Goal: Transaction & Acquisition: Purchase product/service

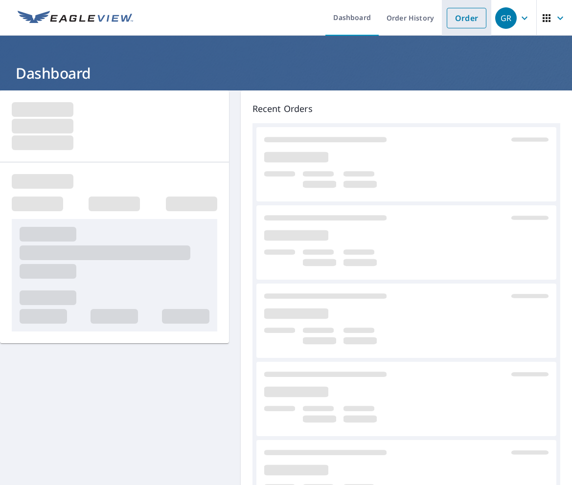
click at [461, 23] on link "Order" at bounding box center [466, 18] width 40 height 21
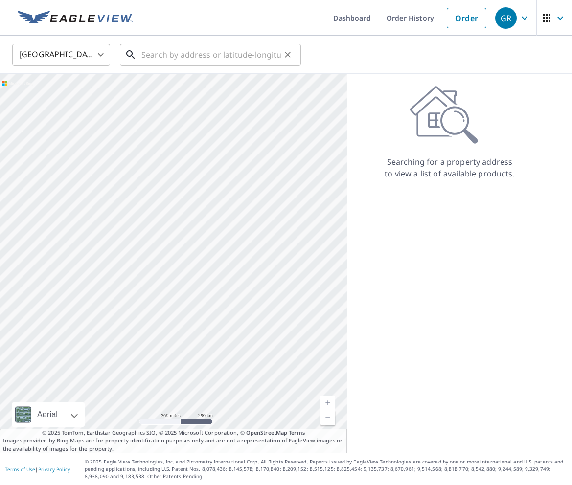
click at [250, 57] on input "text" at bounding box center [210, 54] width 139 height 27
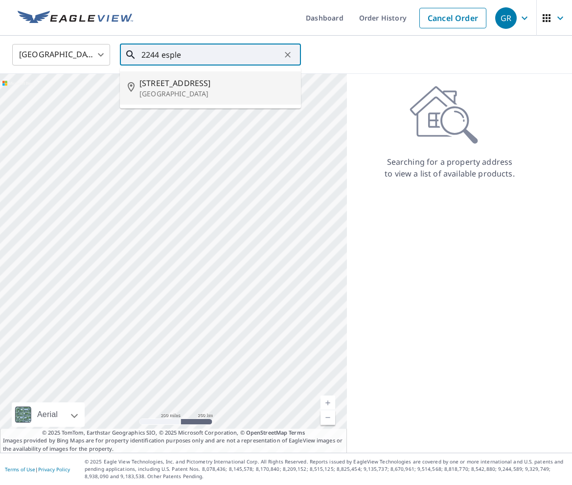
click at [242, 94] on p "[GEOGRAPHIC_DATA]" at bounding box center [216, 94] width 154 height 10
type input "[STREET_ADDRESS]"
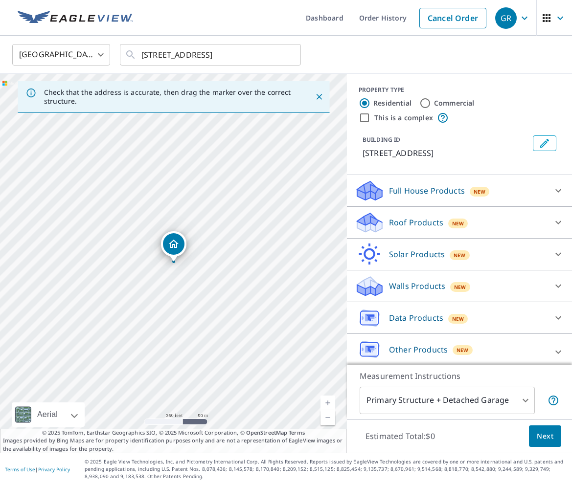
click at [440, 219] on p "Roof Products" at bounding box center [416, 223] width 54 height 12
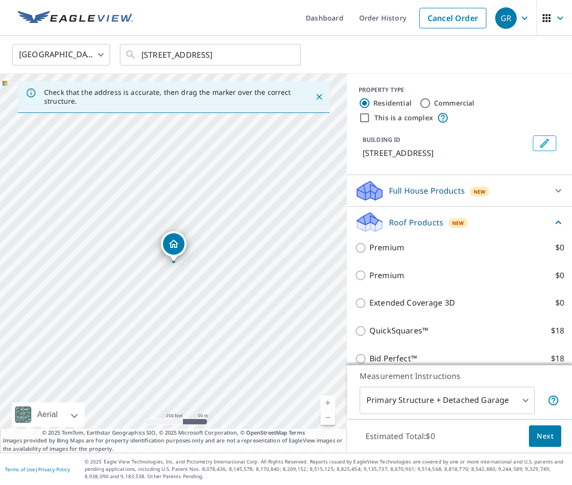
click at [430, 192] on p "Full House Products" at bounding box center [427, 191] width 76 height 12
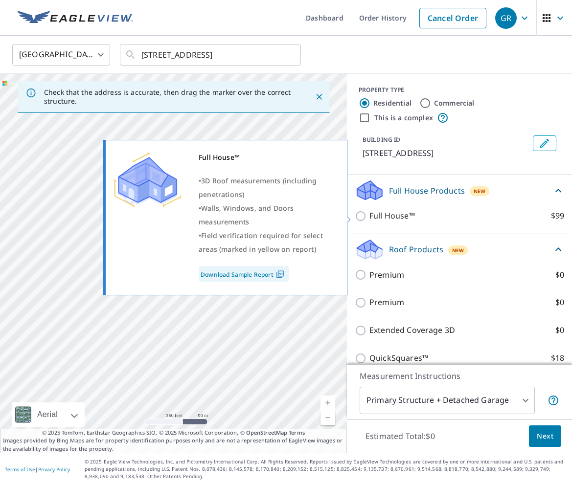
click at [408, 212] on p "Full House™" at bounding box center [391, 216] width 45 height 12
click at [369, 212] on input "Full House™ $99" at bounding box center [361, 216] width 15 height 12
checkbox input "true"
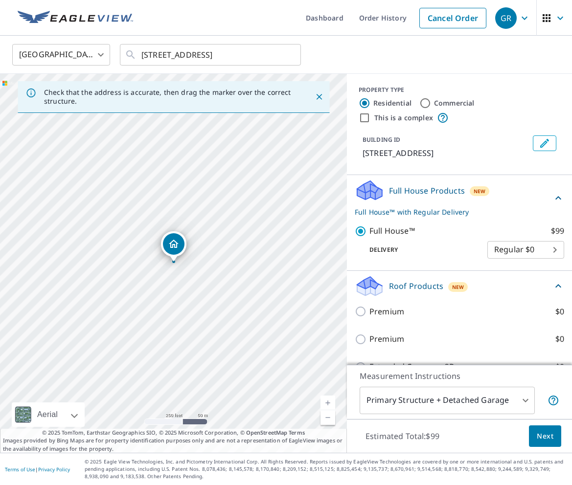
click at [421, 189] on p "Full House Products" at bounding box center [427, 191] width 76 height 12
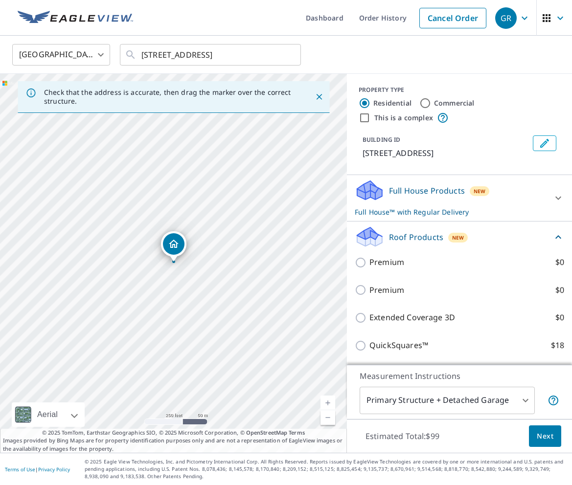
click at [546, 428] on button "Next" at bounding box center [545, 436] width 32 height 22
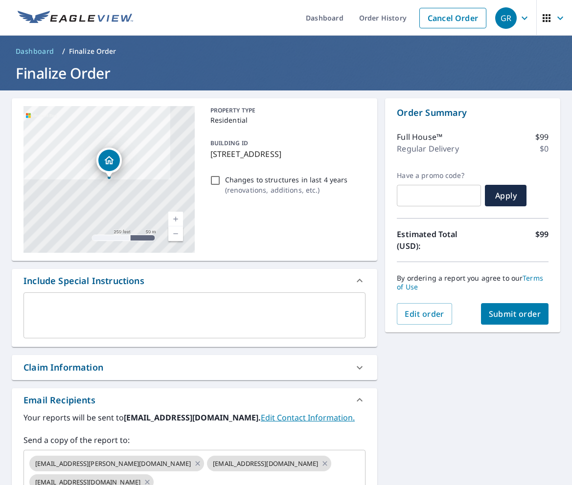
click at [521, 313] on span "Submit order" at bounding box center [514, 314] width 52 height 11
checkbox input "true"
